Goal: Task Accomplishment & Management: Manage account settings

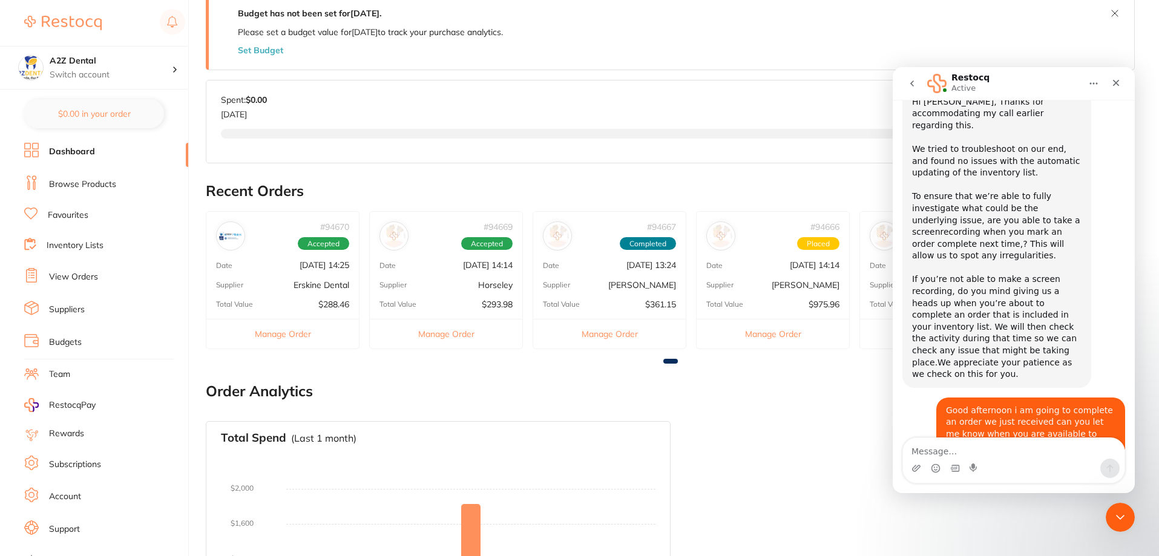
scroll to position [206, 0]
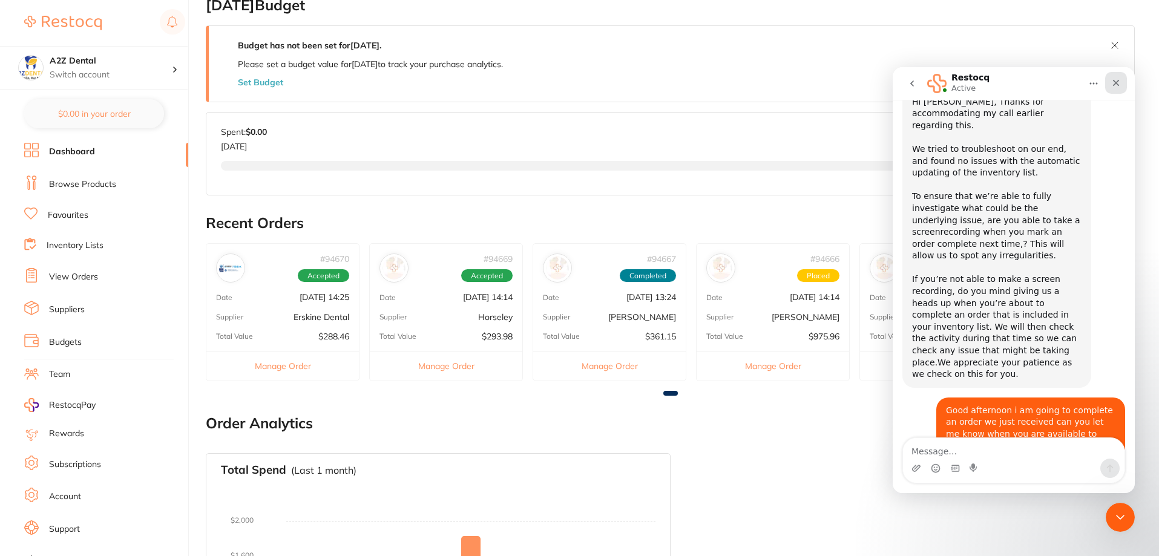
click at [1118, 84] on icon "Close" at bounding box center [1117, 83] width 10 height 10
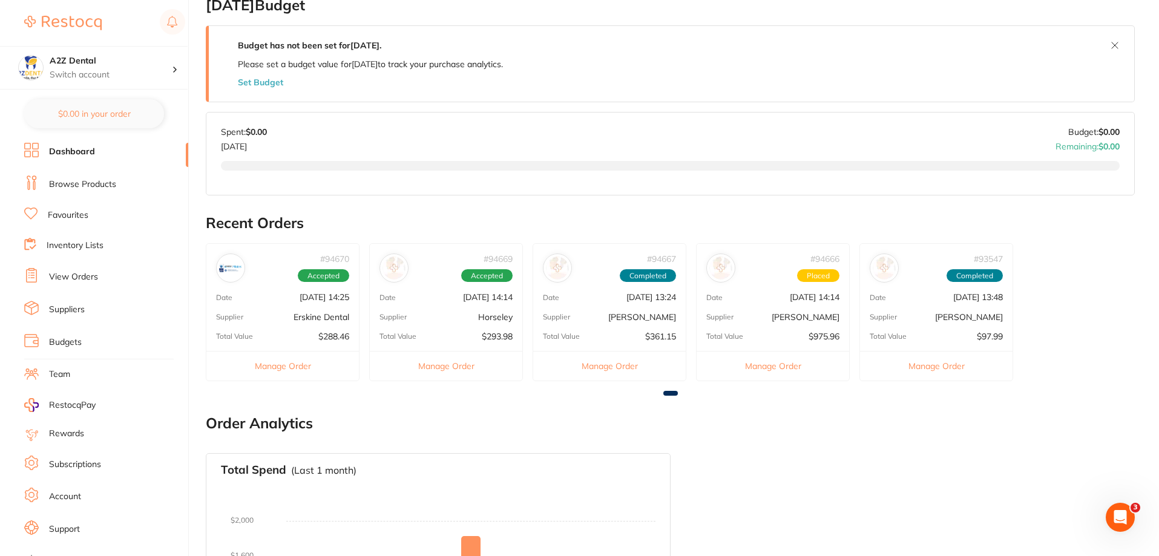
scroll to position [267, 0]
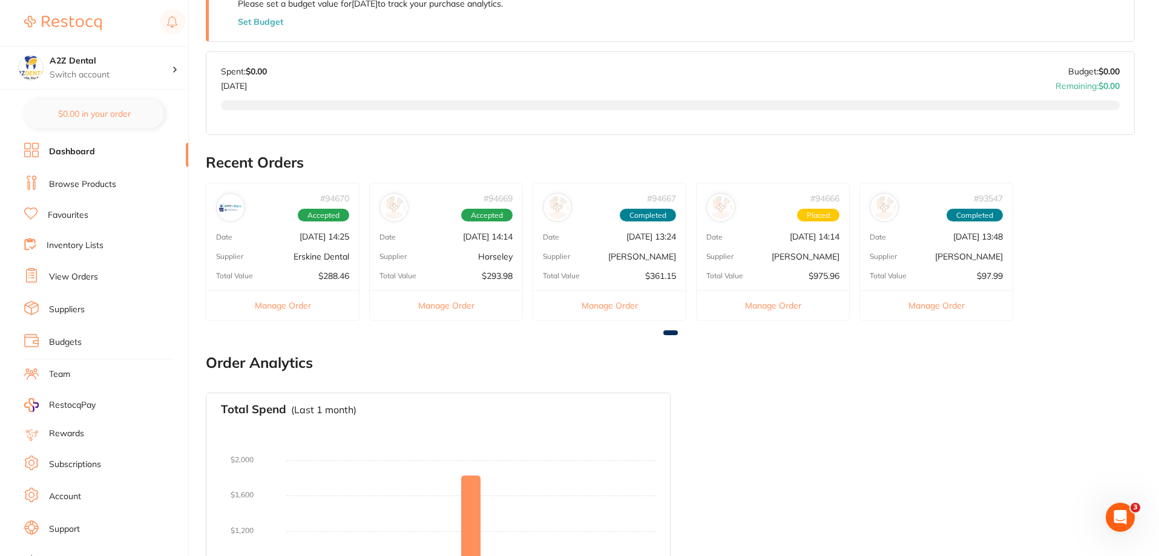
click at [65, 274] on link "View Orders" at bounding box center [73, 277] width 49 height 12
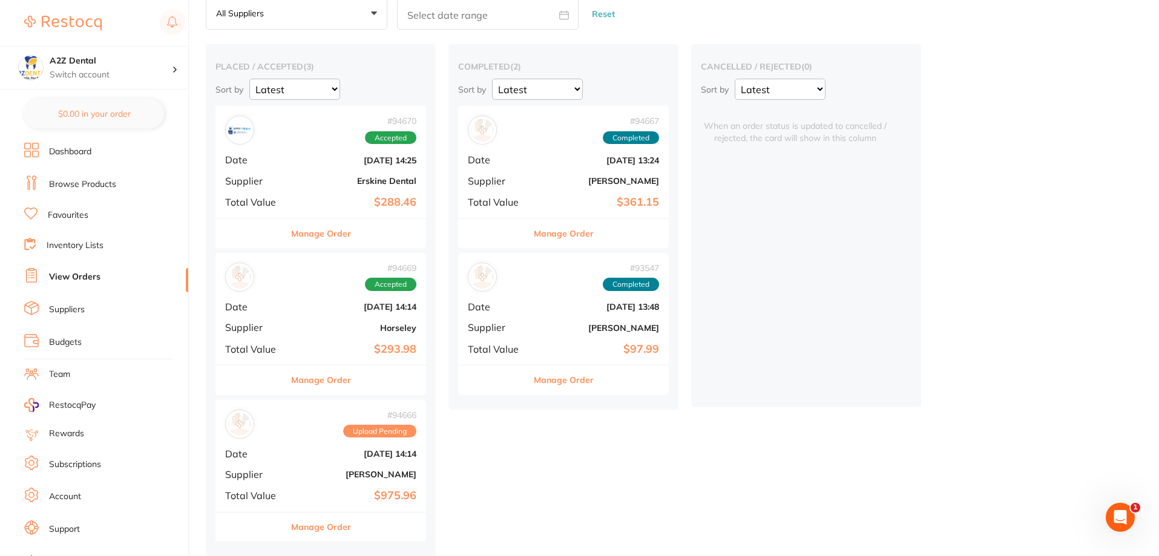
scroll to position [66, 0]
drag, startPoint x: 326, startPoint y: 526, endPoint x: 346, endPoint y: 526, distance: 20.0
click at [346, 526] on button "Manage Order" at bounding box center [321, 527] width 60 height 29
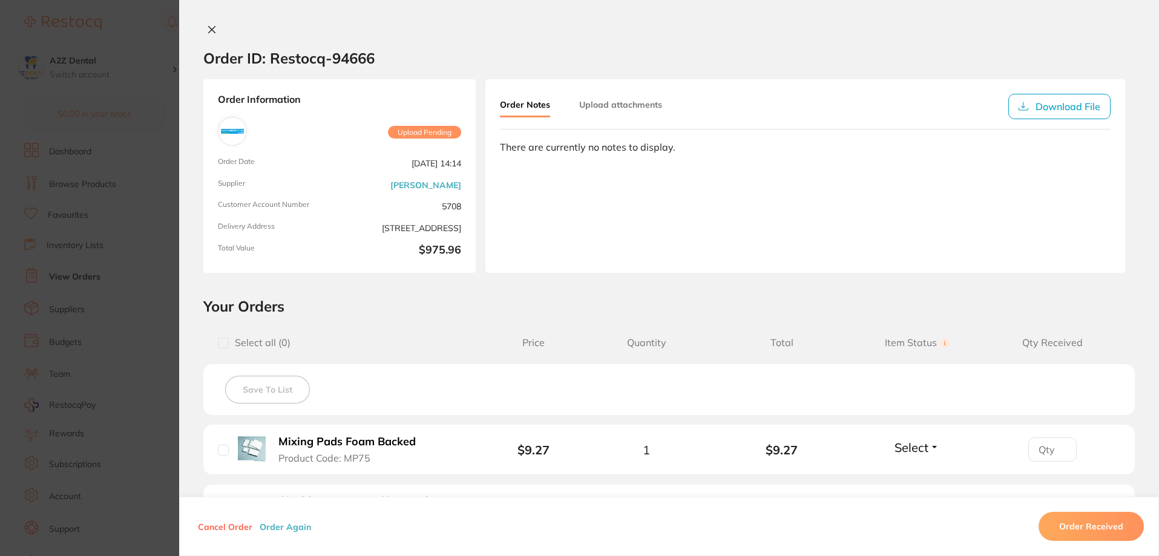
click at [209, 33] on icon at bounding box center [212, 30] width 10 height 10
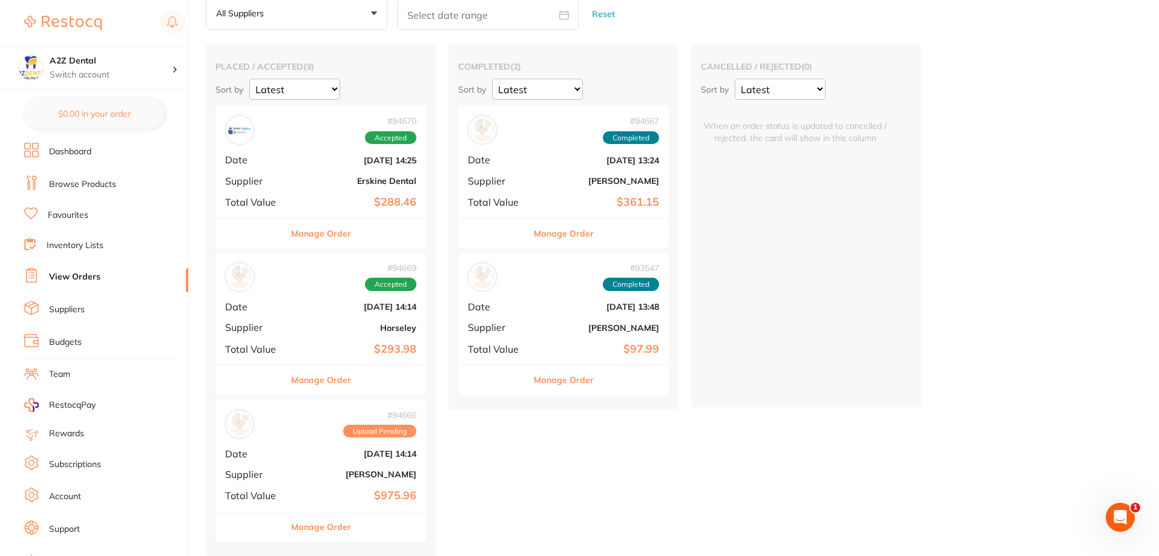
click at [306, 470] on b "[PERSON_NAME]" at bounding box center [355, 475] width 121 height 10
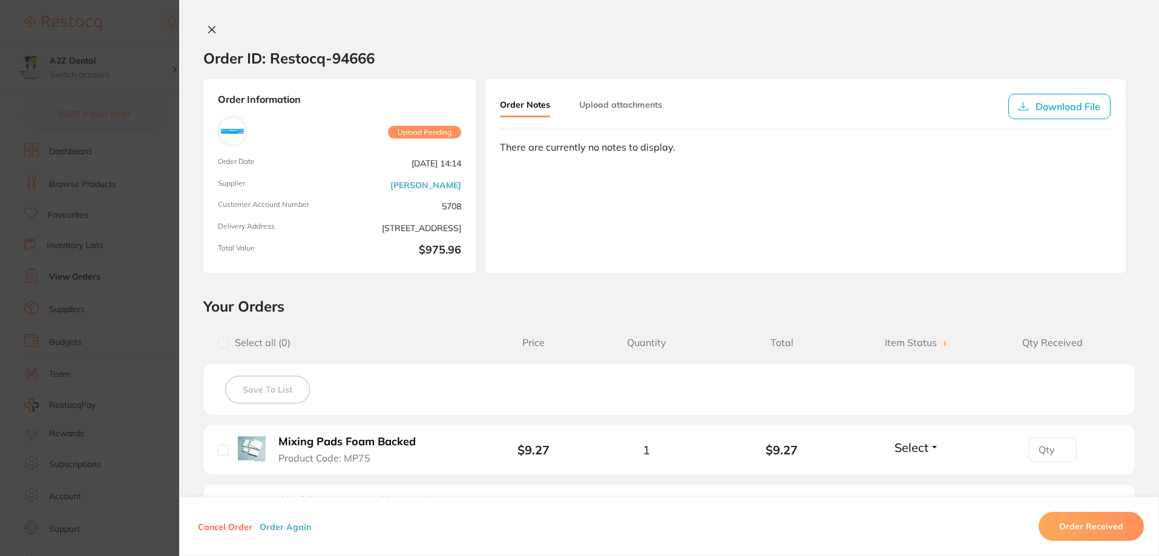
drag, startPoint x: 211, startPoint y: 31, endPoint x: 214, endPoint y: 50, distance: 18.4
click at [211, 31] on icon at bounding box center [212, 30] width 10 height 10
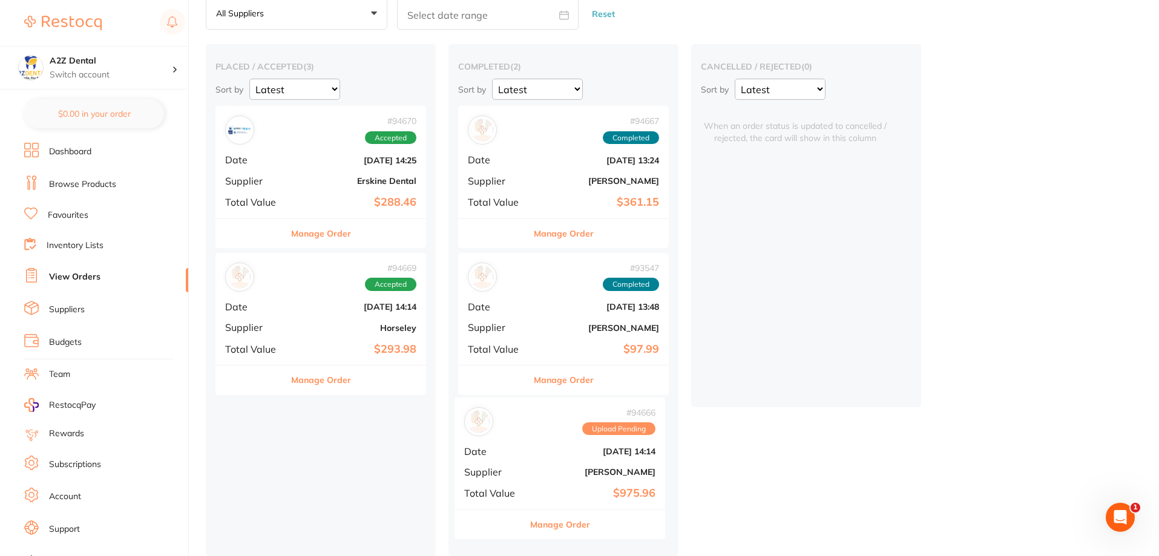
drag, startPoint x: 306, startPoint y: 475, endPoint x: 549, endPoint y: 475, distance: 242.8
click at [549, 475] on div "placed / accepted ( 3 ) Sort by Latest Notification # 94670 Accepted Date Sept …" at bounding box center [683, 300] width 954 height 512
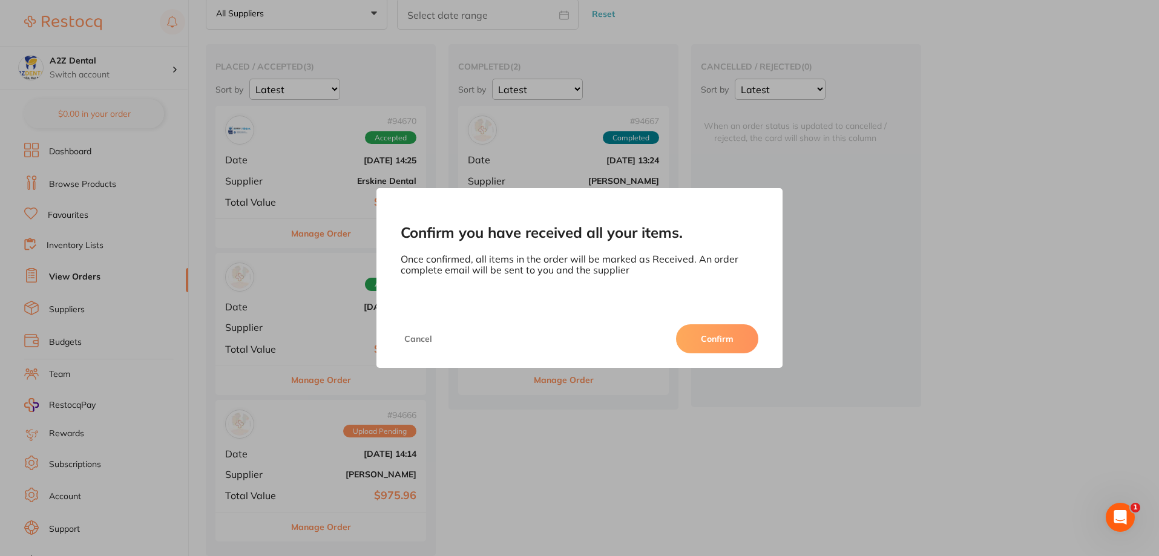
click at [714, 344] on button "Confirm" at bounding box center [717, 339] width 82 height 29
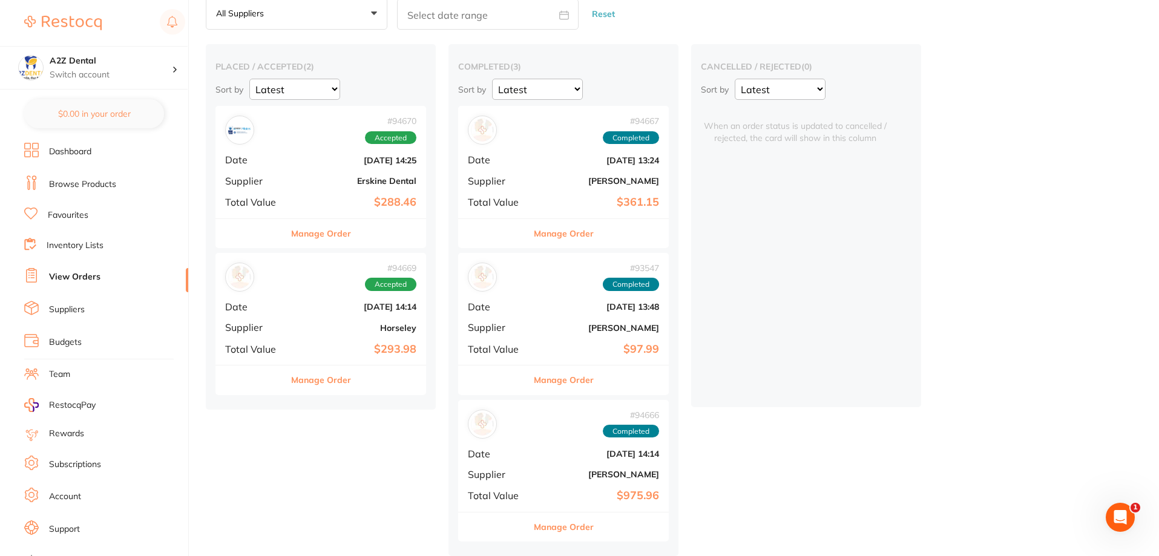
click at [84, 243] on link "Inventory Lists" at bounding box center [75, 246] width 57 height 12
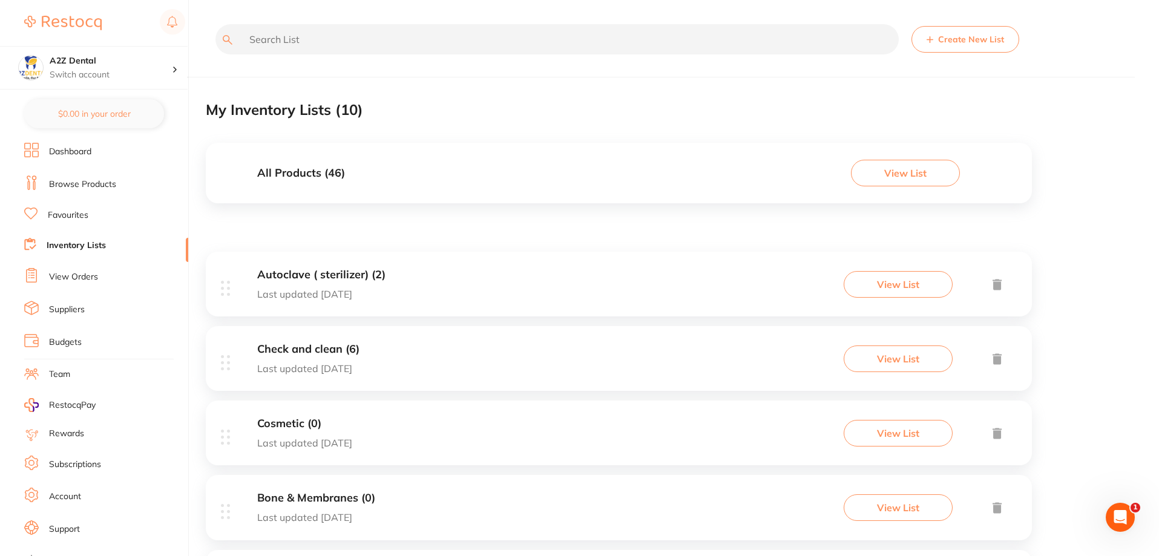
click at [291, 173] on h3 "All Products ( 46 )" at bounding box center [301, 173] width 88 height 13
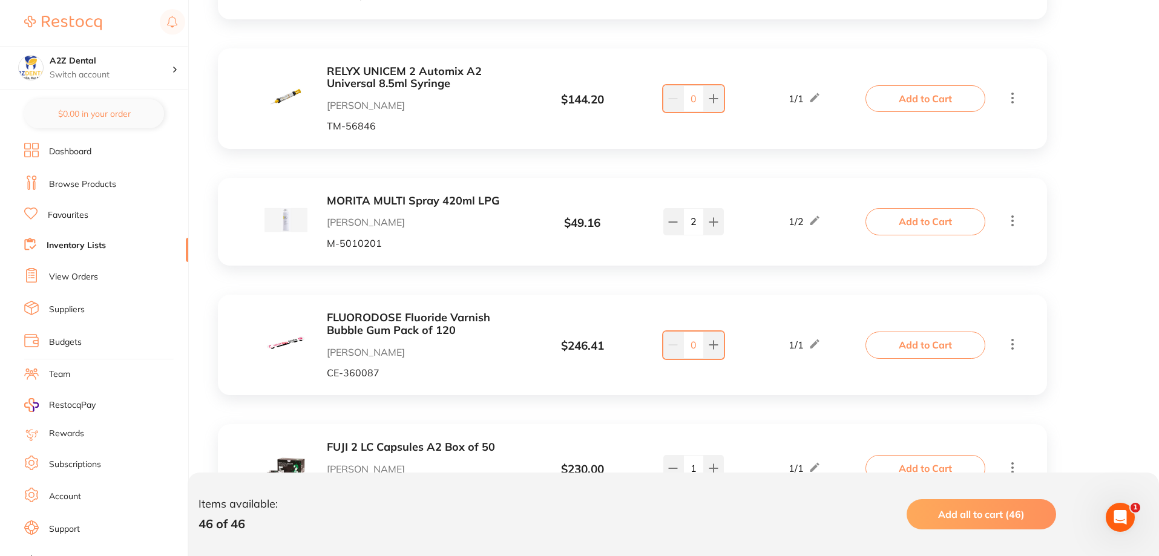
scroll to position [848, 0]
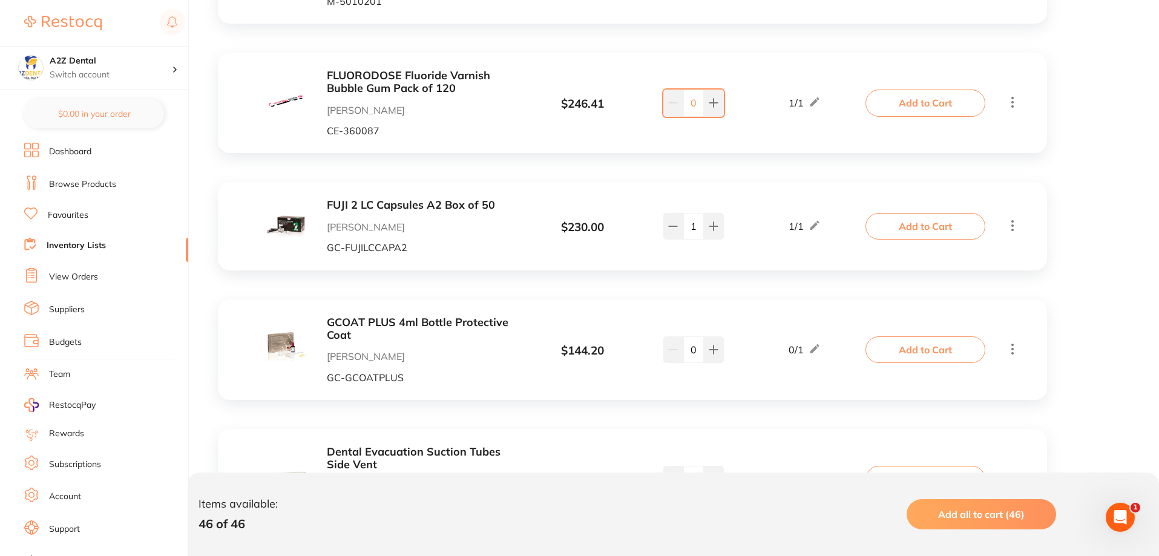
click at [68, 279] on link "View Orders" at bounding box center [73, 277] width 49 height 12
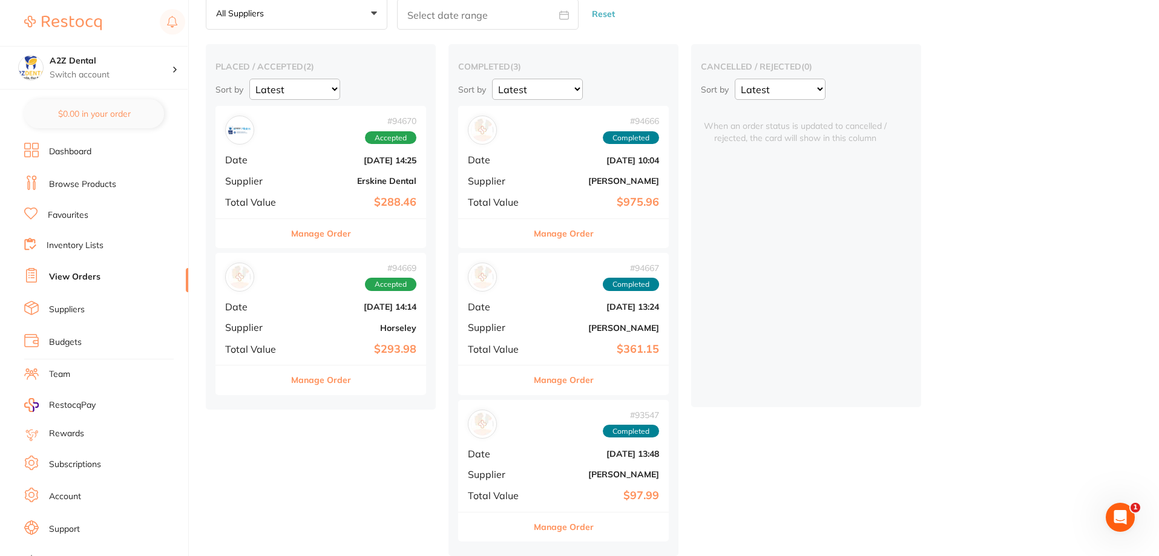
scroll to position [66, 0]
click at [312, 231] on button "Manage Order" at bounding box center [321, 233] width 60 height 29
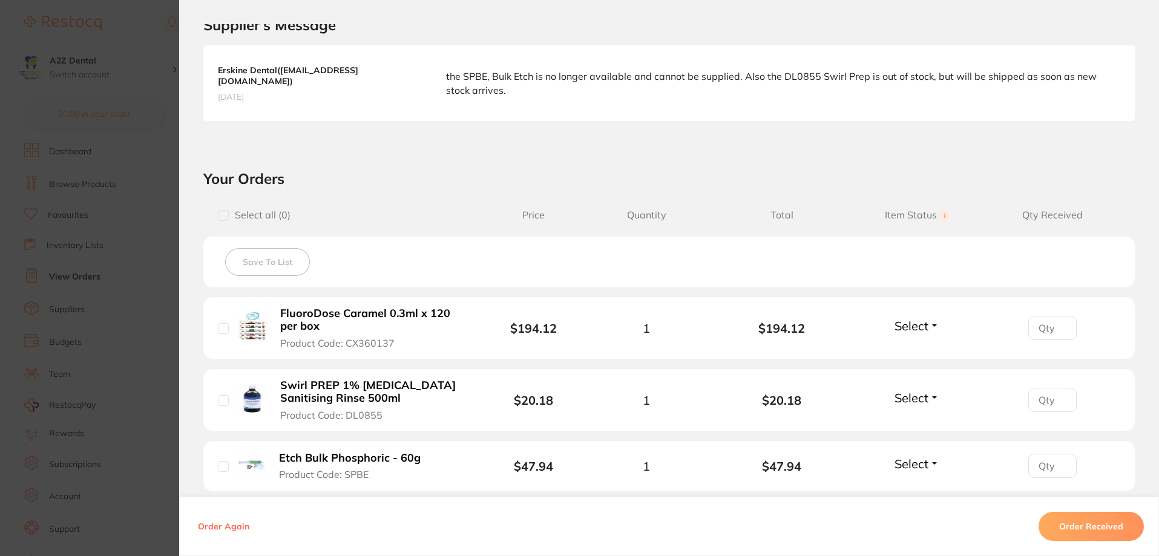
scroll to position [424, 0]
